Goal: Task Accomplishment & Management: Use online tool/utility

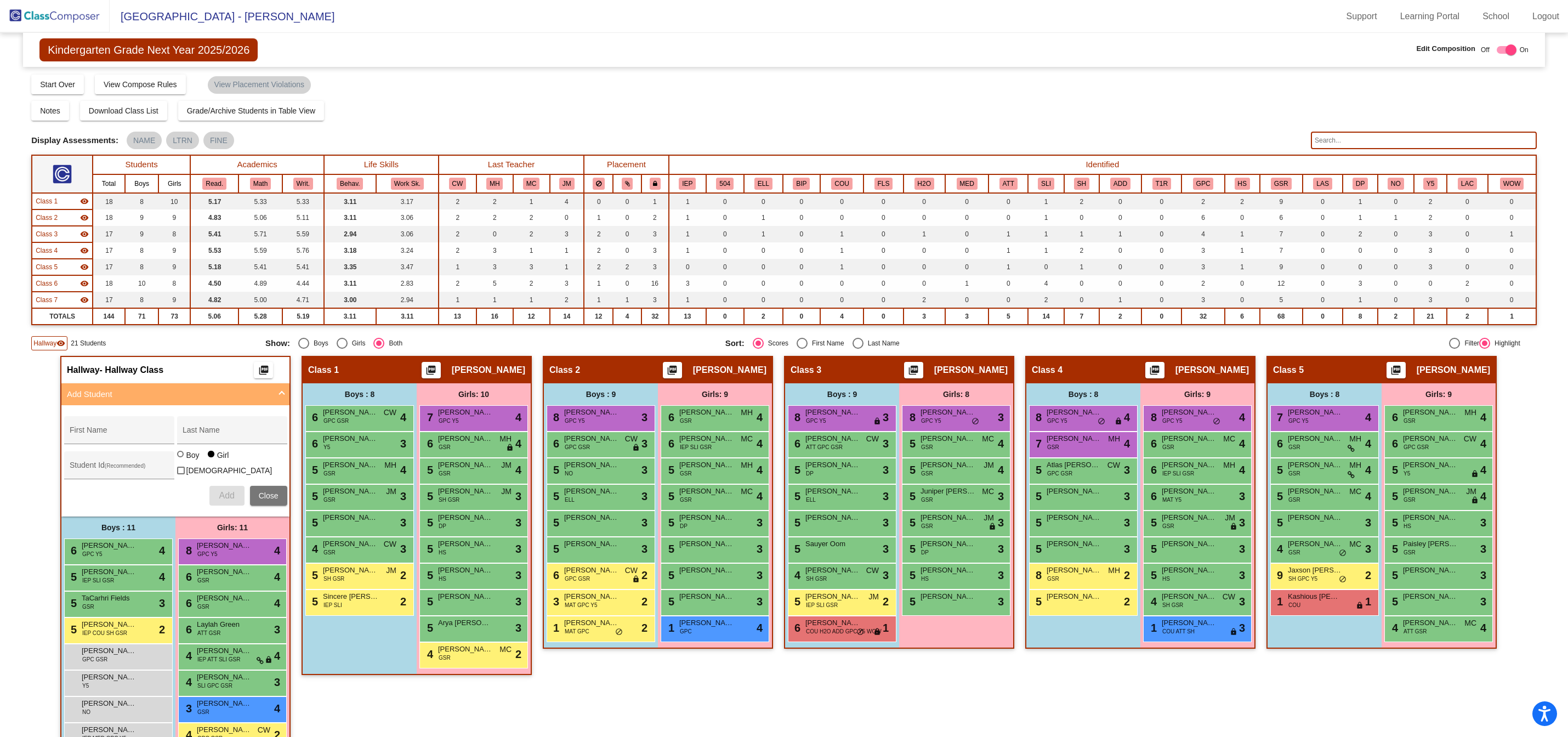
click at [65, 12] on img at bounding box center [55, 16] width 110 height 32
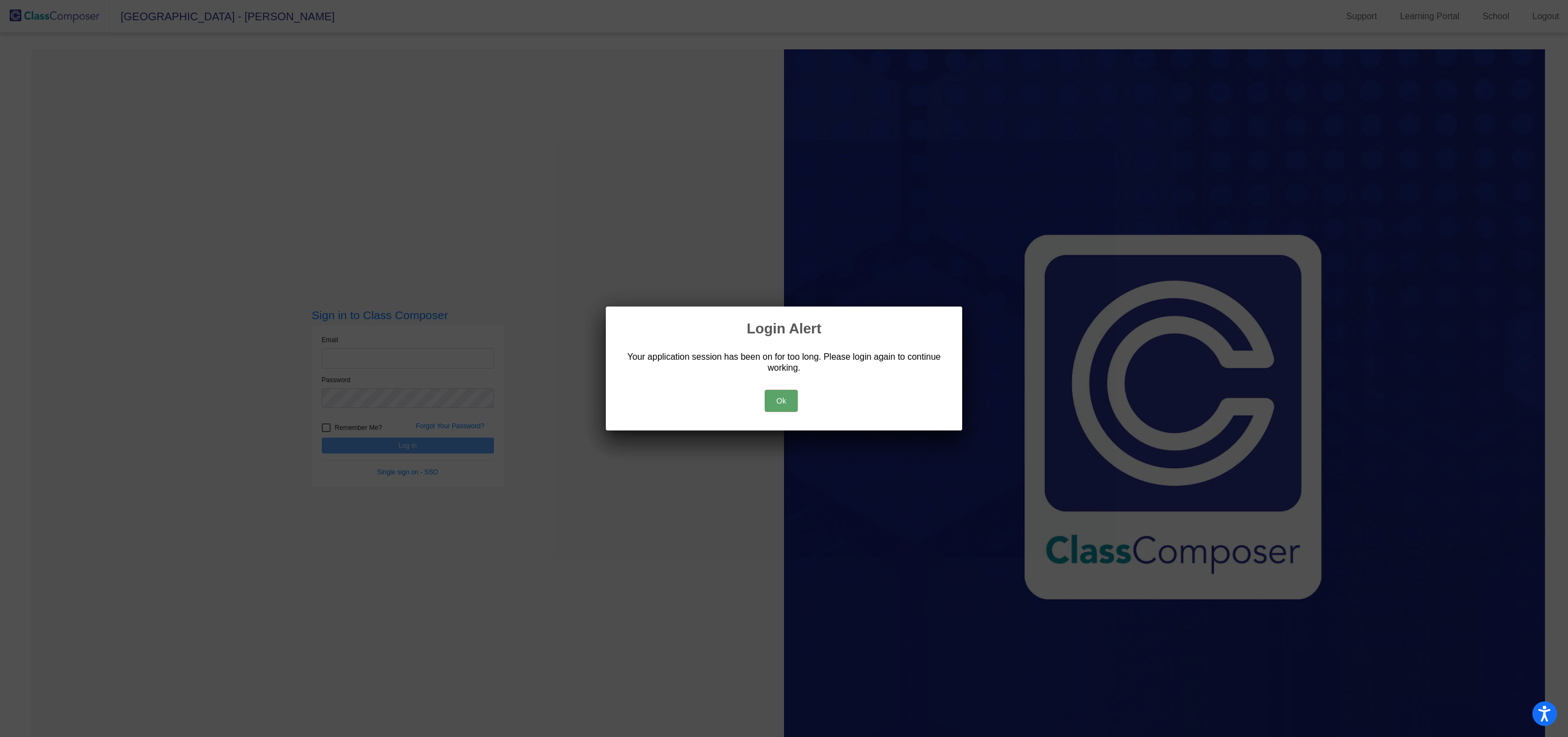
click at [787, 400] on button "Ok" at bounding box center [781, 400] width 33 height 22
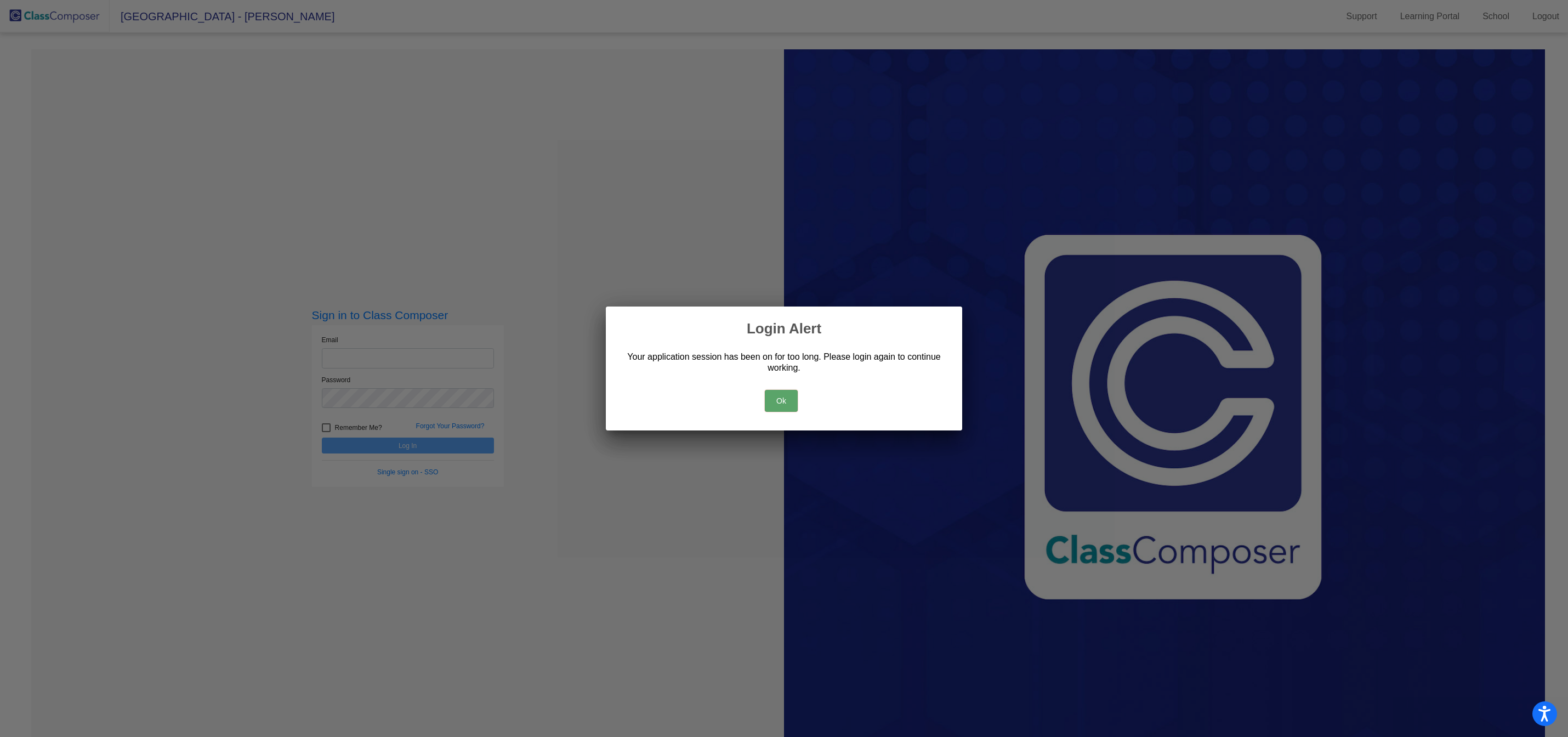
click at [781, 397] on button "Ok" at bounding box center [781, 400] width 33 height 22
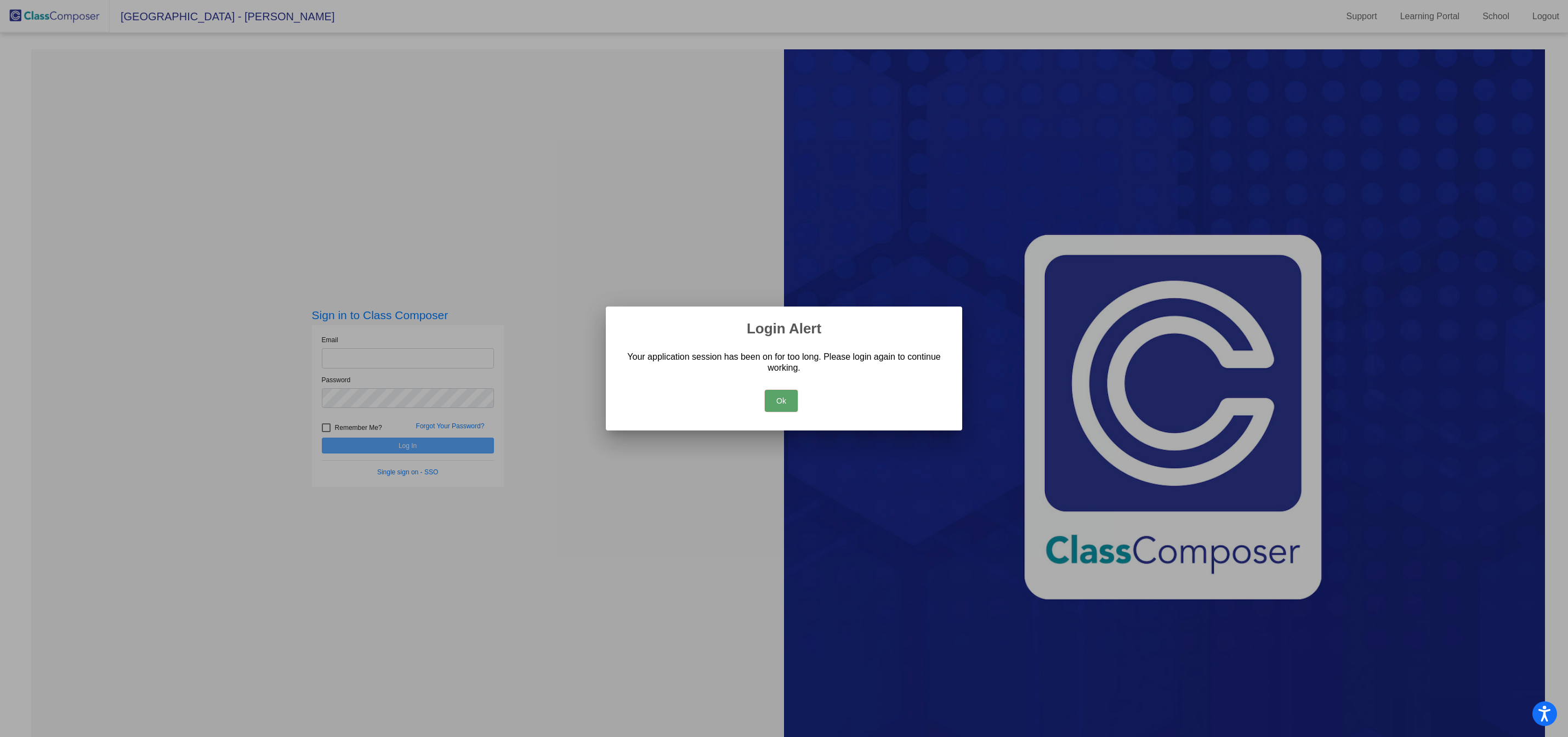
click at [778, 408] on button "Ok" at bounding box center [781, 400] width 33 height 22
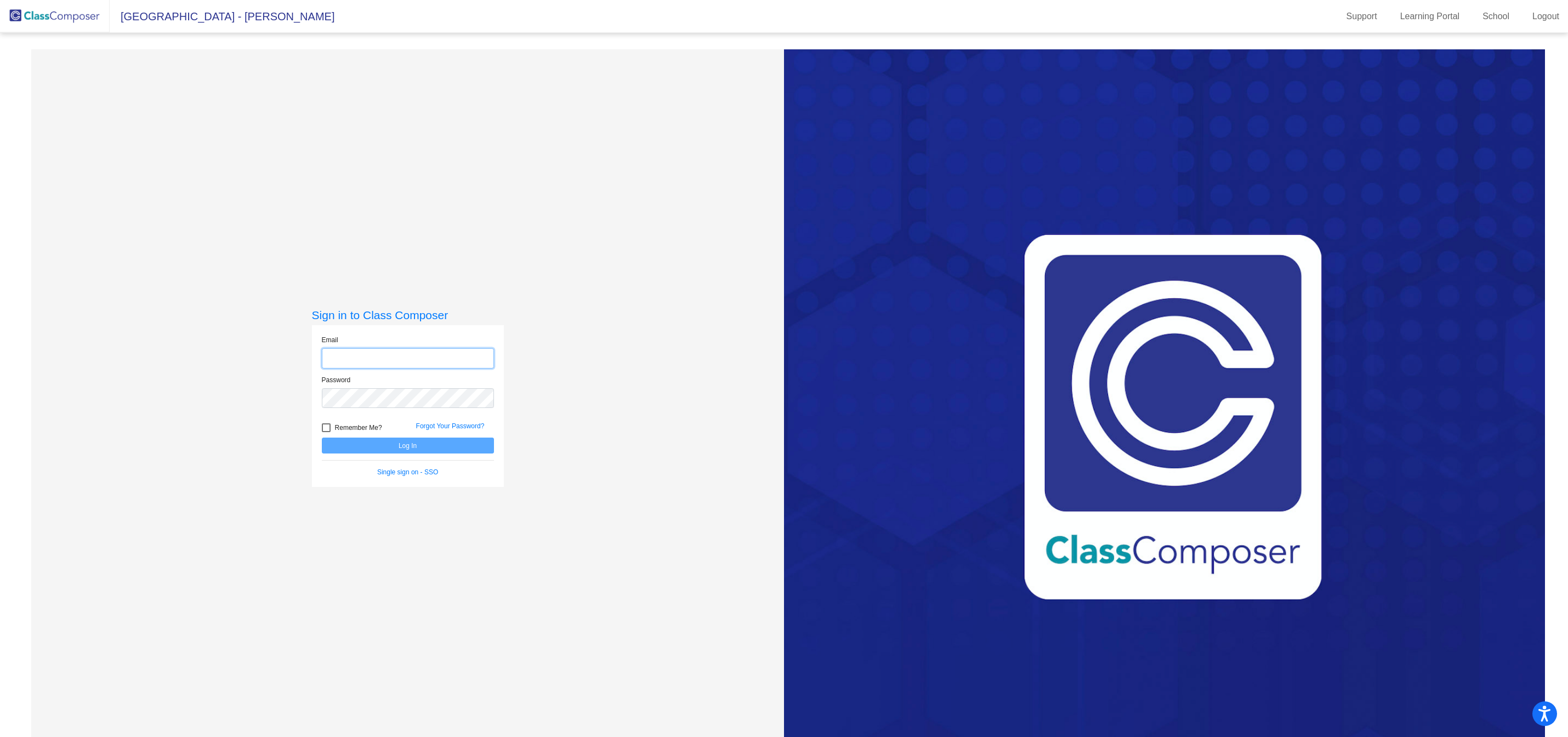
click at [349, 355] on input "email" at bounding box center [408, 358] width 172 height 20
type input "[EMAIL_ADDRESS][DOMAIN_NAME]"
click at [430, 445] on button "Log In" at bounding box center [408, 445] width 172 height 16
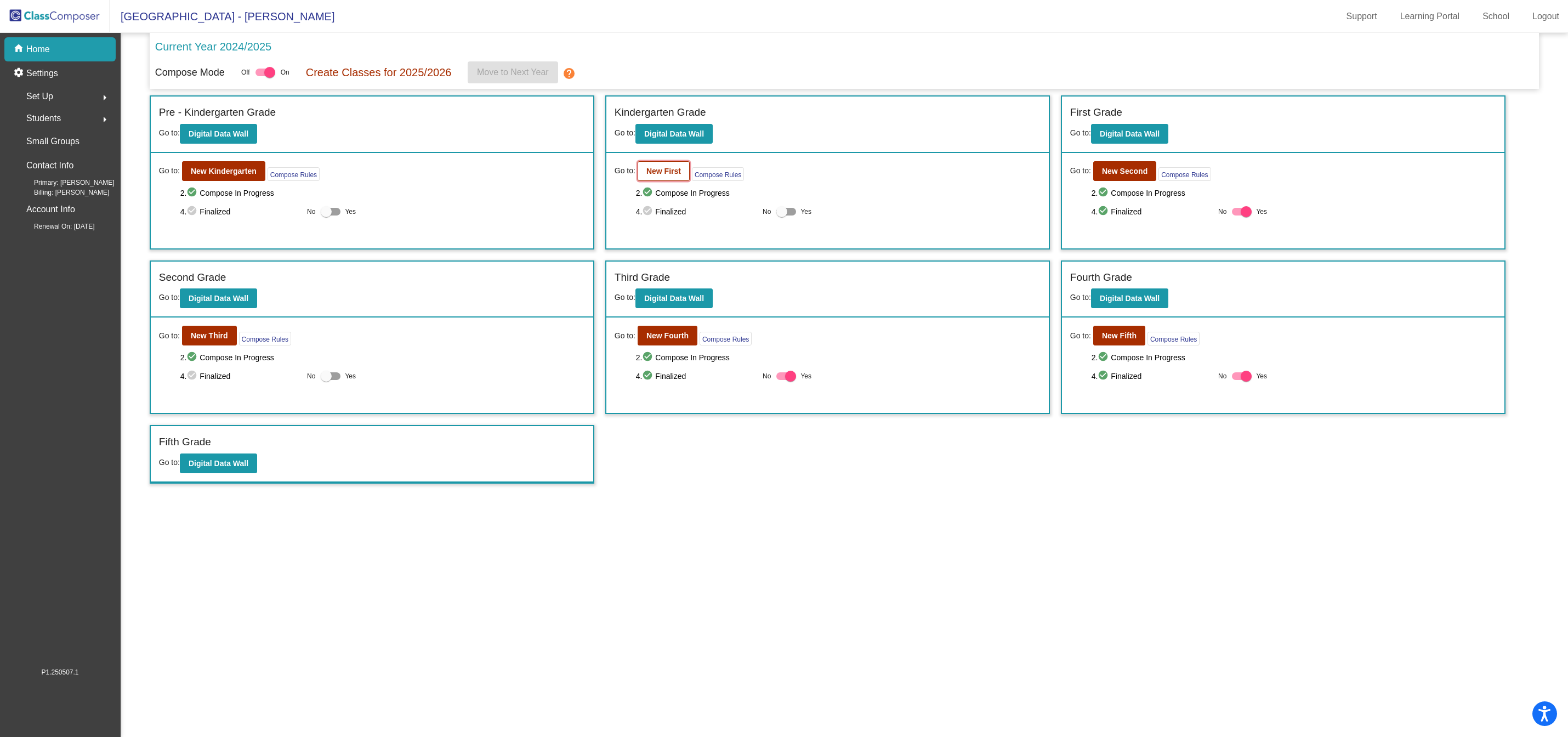
click at [663, 171] on b "New First" at bounding box center [663, 171] width 35 height 9
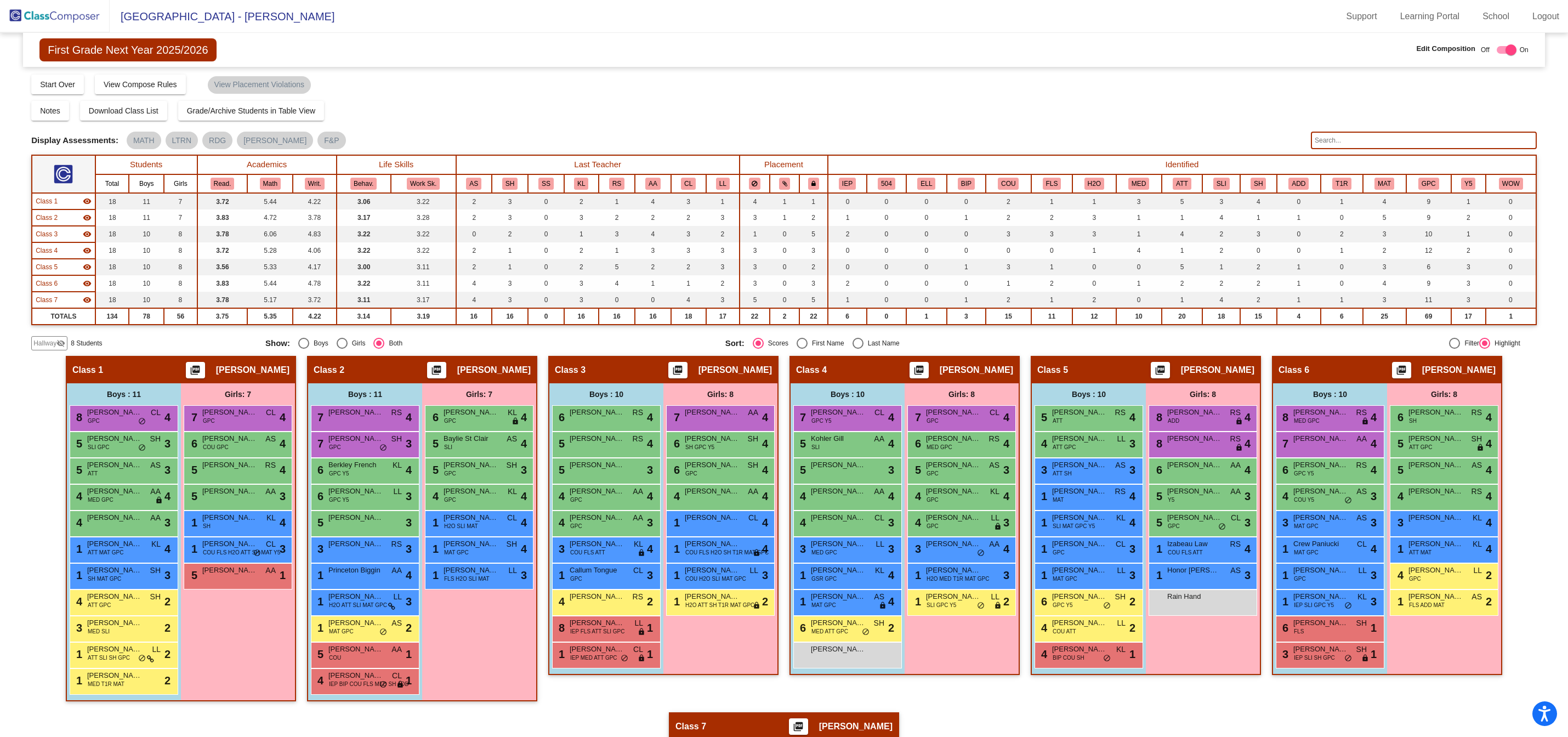
click at [1343, 141] on input "text" at bounding box center [1424, 140] width 226 height 18
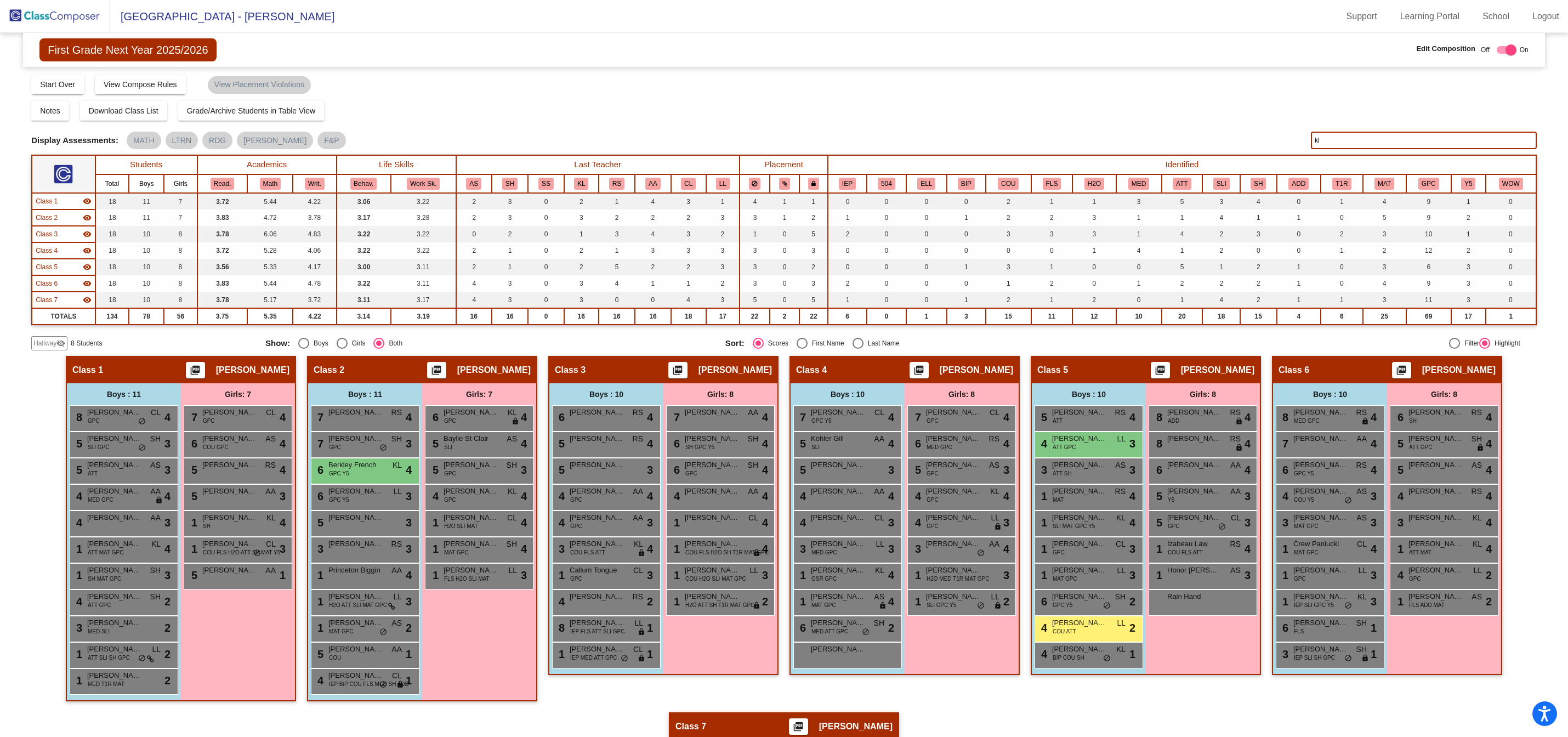
type input "k"
